Goal: Find specific page/section: Find specific page/section

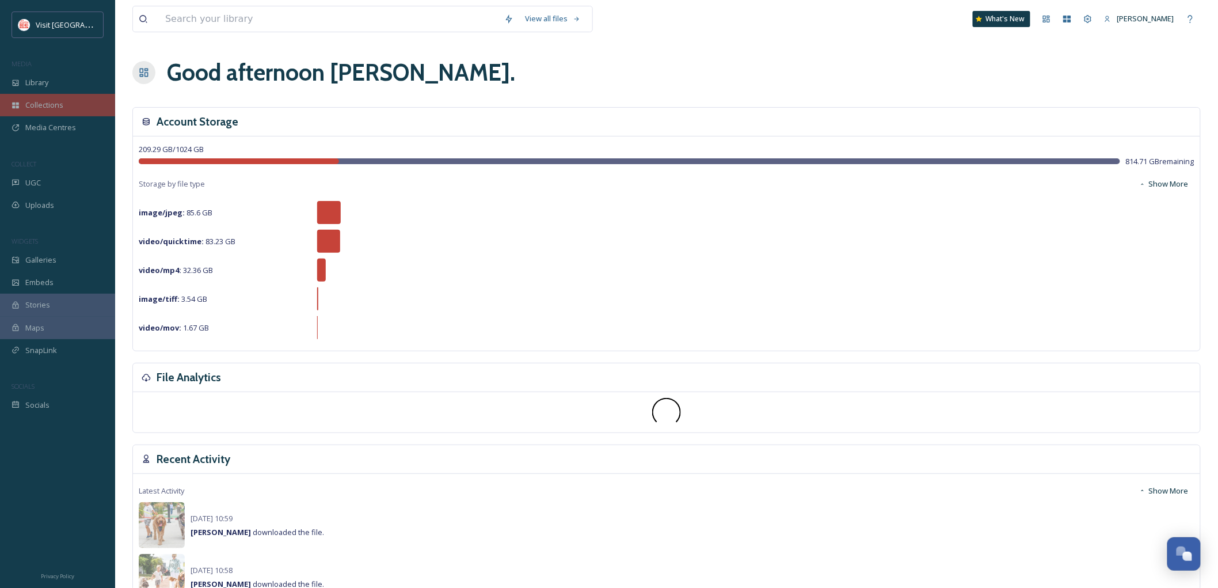
click at [39, 104] on span "Collections" at bounding box center [44, 105] width 38 height 11
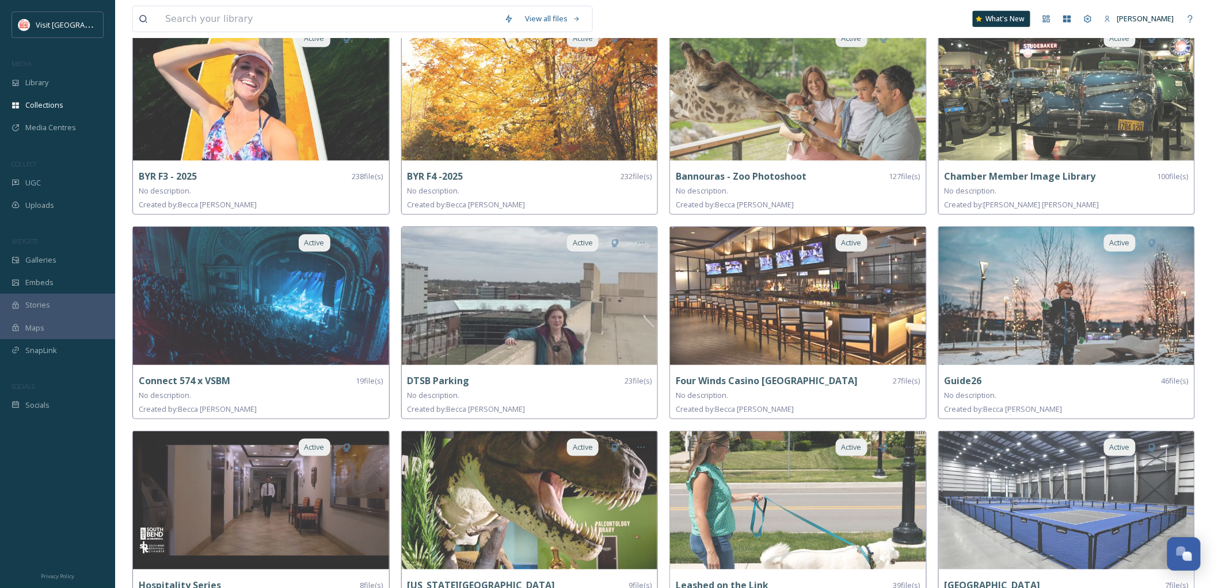
scroll to position [243, 0]
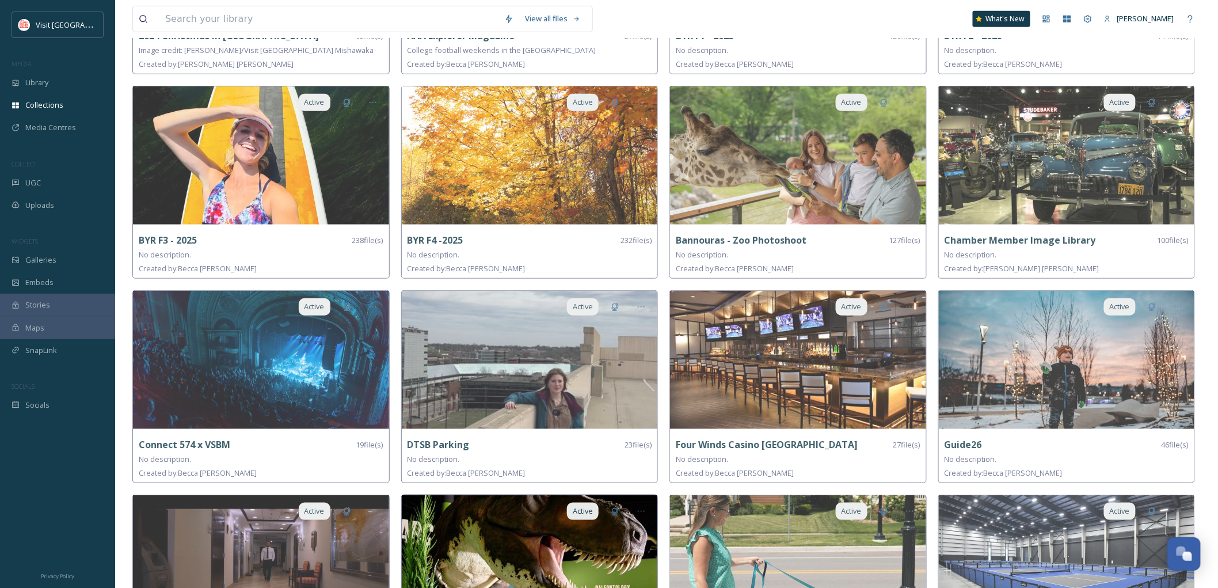
click at [514, 520] on img at bounding box center [530, 564] width 256 height 138
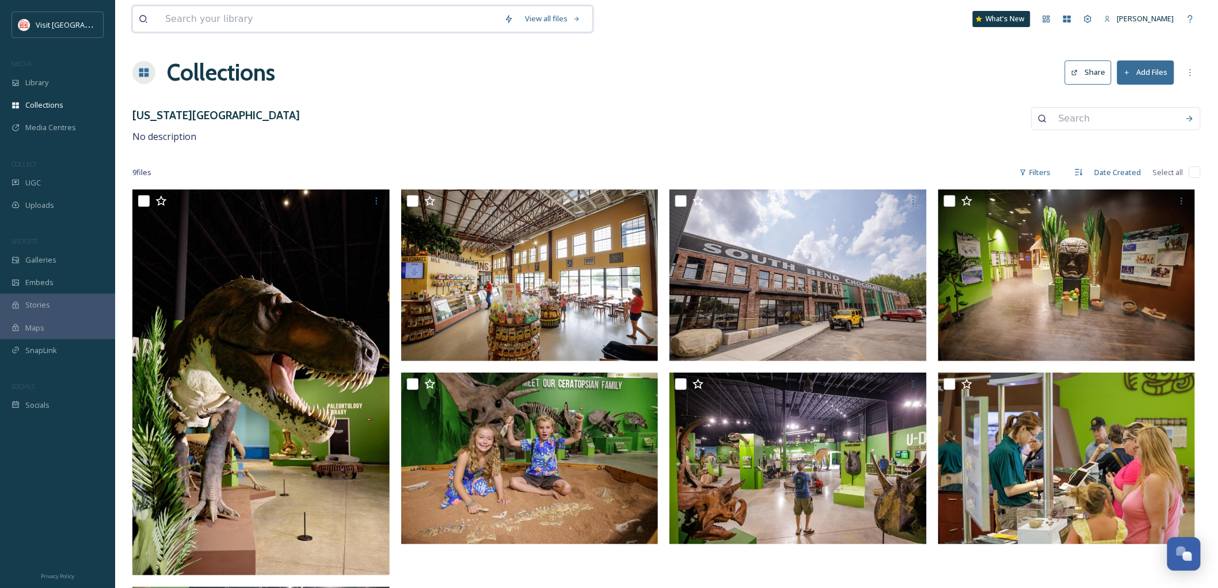
click at [282, 20] on input at bounding box center [328, 18] width 339 height 25
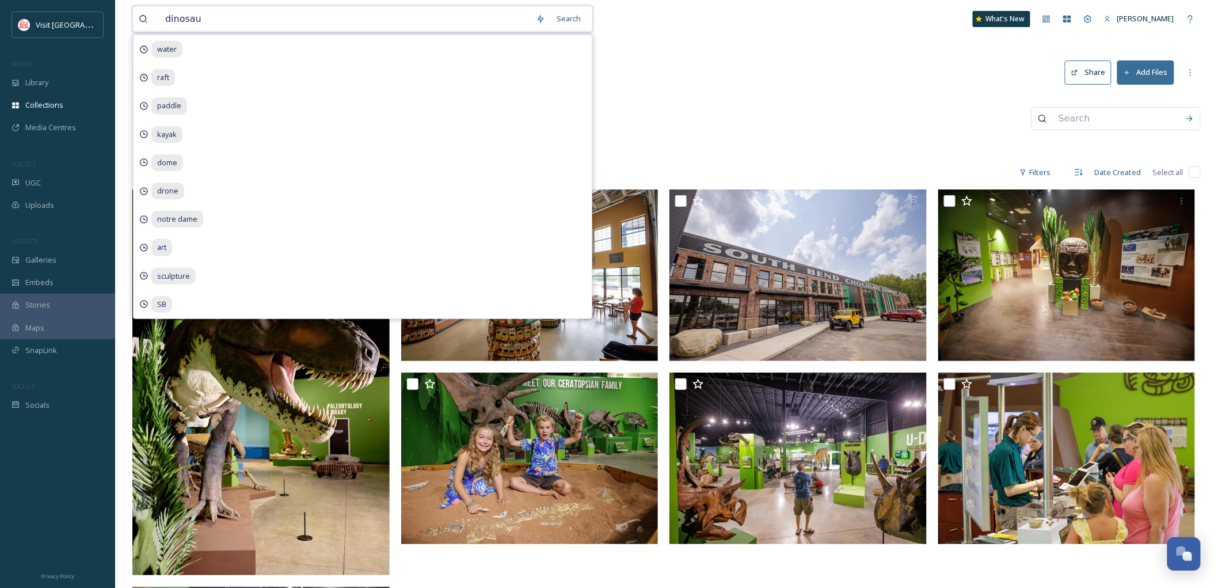
type input "dinosaur"
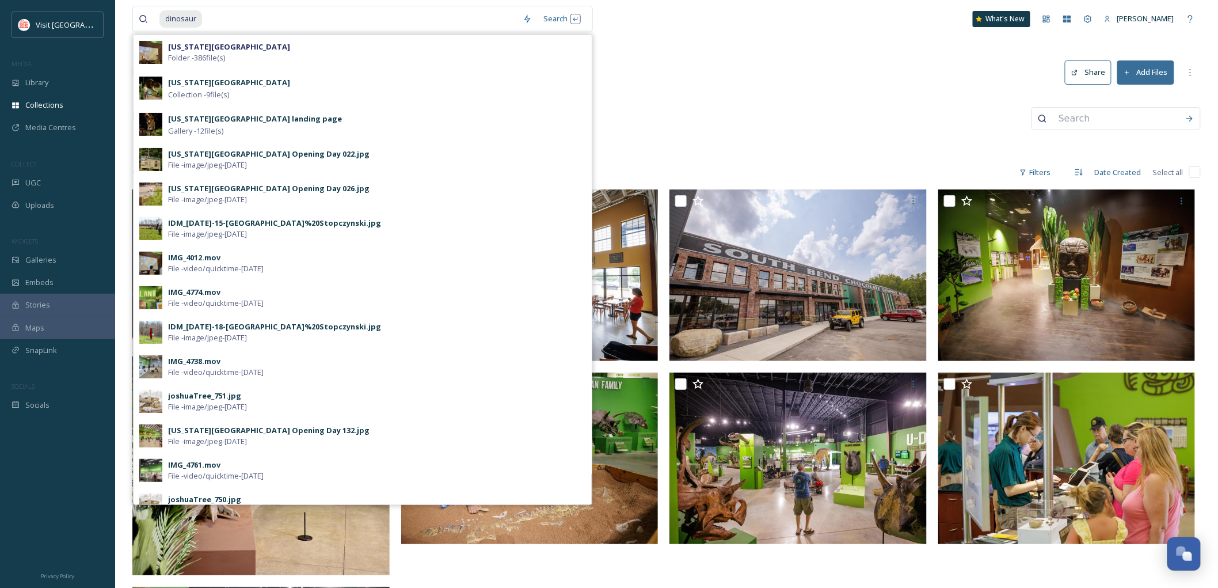
click at [729, 157] on div "dinosaur Search [US_STATE][GEOGRAPHIC_DATA] Folder - 386 file(s) [US_STATE] Din…" at bounding box center [666, 581] width 1103 height 1162
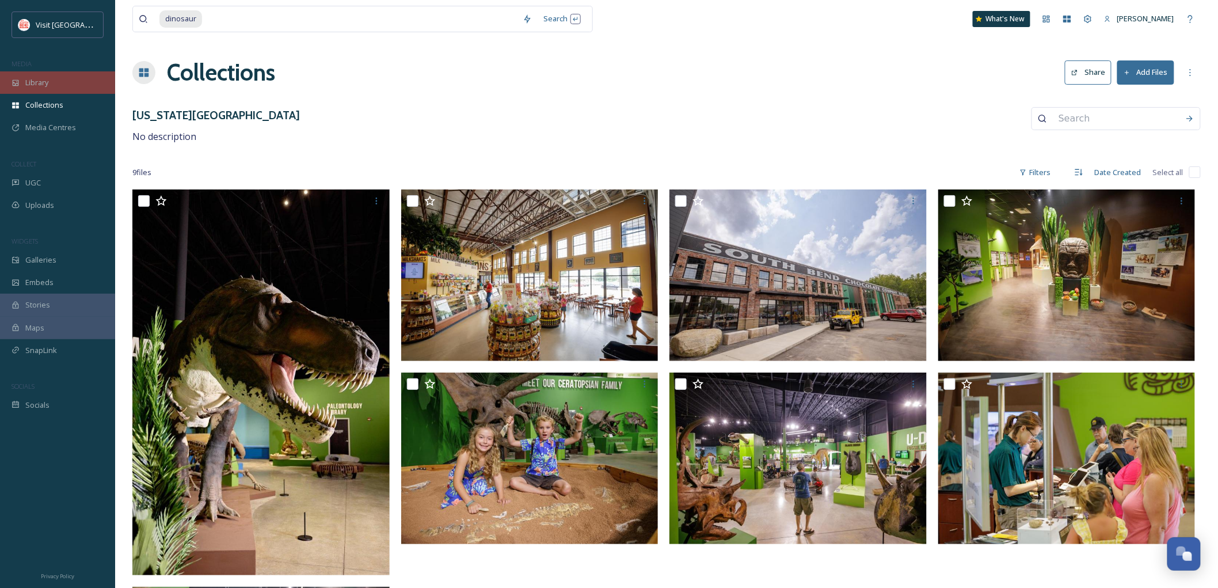
click at [38, 81] on span "Library" at bounding box center [36, 82] width 23 height 11
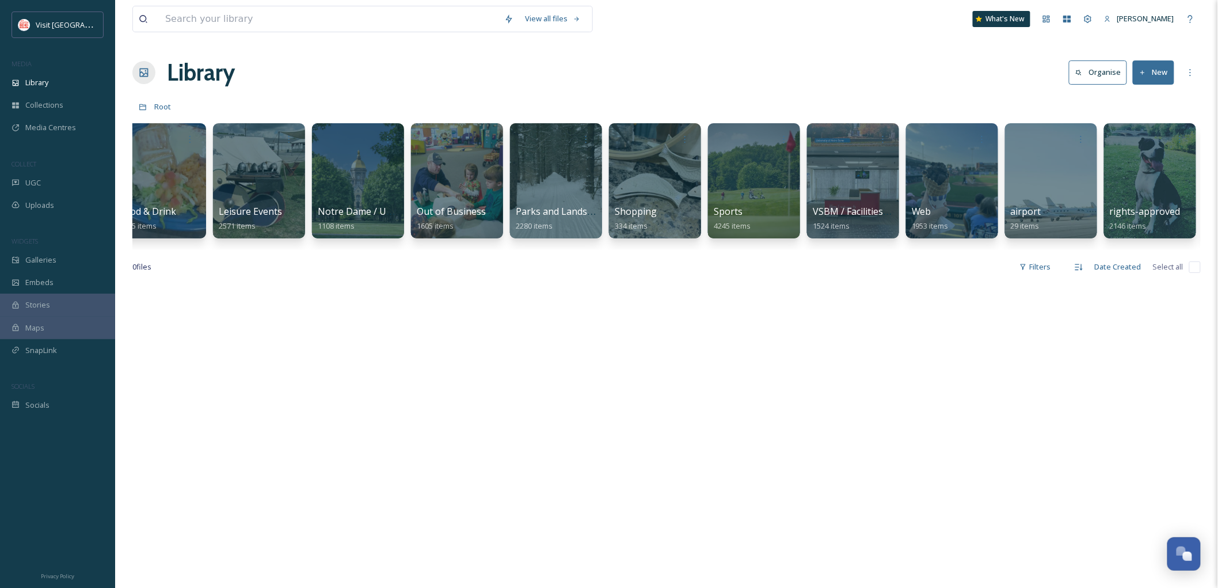
scroll to position [0, 404]
